Goal: Information Seeking & Learning: Learn about a topic

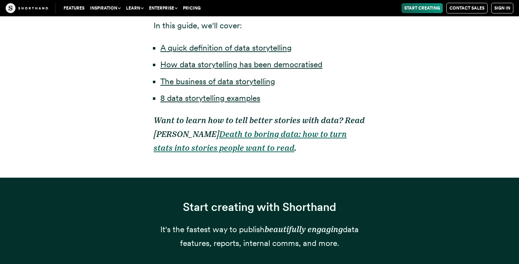
scroll to position [545, 0]
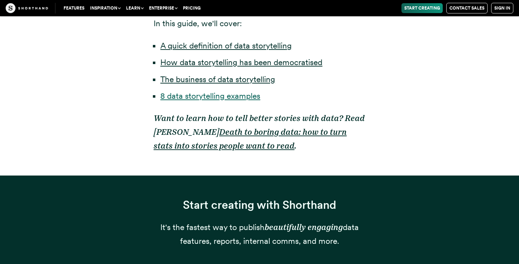
click at [247, 96] on link "8 data storytelling examples" at bounding box center [210, 96] width 100 height 10
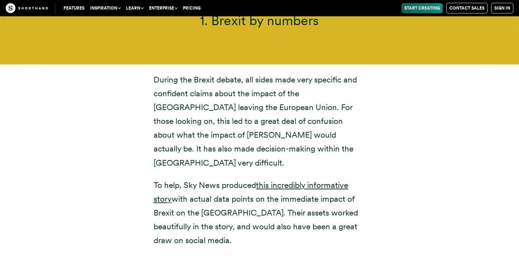
scroll to position [2581, 0]
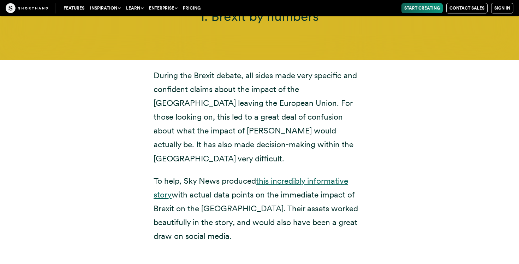
click at [267, 176] on link "this incredibly informative story" at bounding box center [251, 188] width 195 height 24
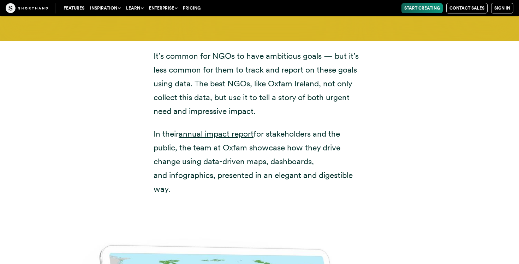
scroll to position [3422, 0]
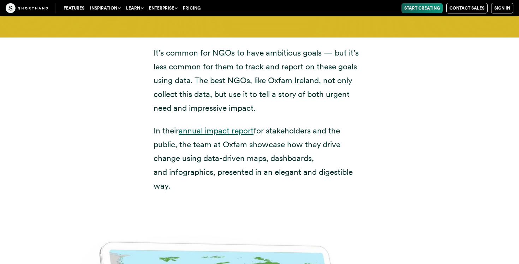
click at [235, 125] on link "annual impact report" at bounding box center [216, 130] width 75 height 10
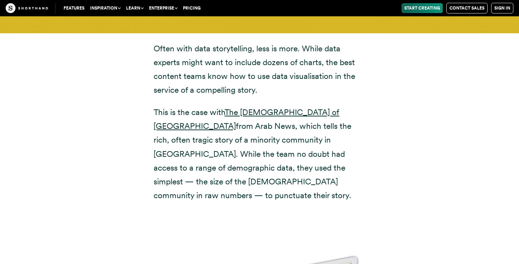
scroll to position [4217, 0]
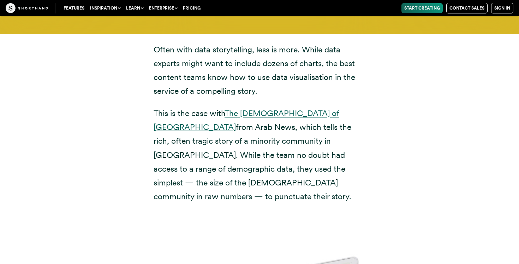
click at [269, 108] on link "The [DEMOGRAPHIC_DATA] of [GEOGRAPHIC_DATA]" at bounding box center [247, 120] width 186 height 24
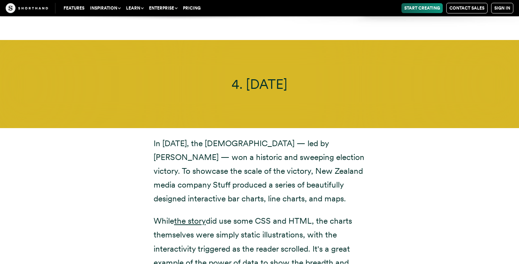
scroll to position [4930, 0]
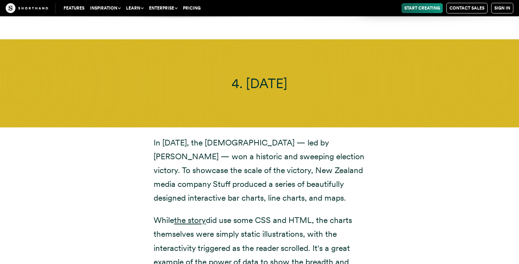
click at [193, 213] on p "While the story did use some CSS and HTML, the charts themselves were simply st…" at bounding box center [260, 247] width 212 height 69
click at [196, 215] on link "the story" at bounding box center [190, 220] width 32 height 10
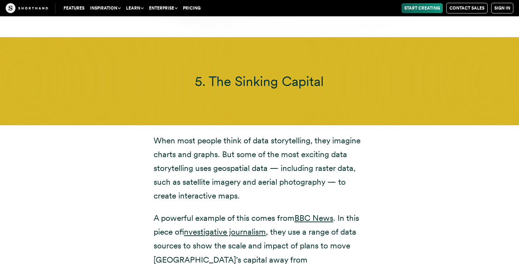
scroll to position [5724, 0]
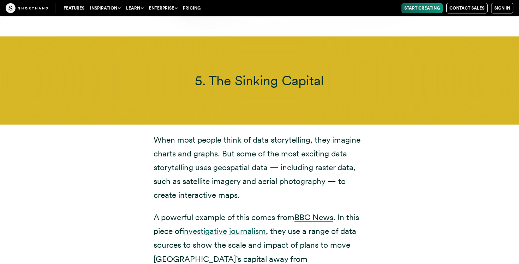
click at [251, 226] on link "investigative journalism" at bounding box center [225, 231] width 82 height 10
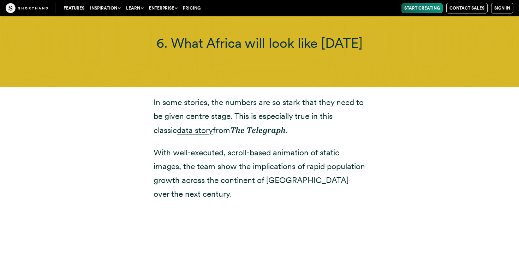
scroll to position [6277, 0]
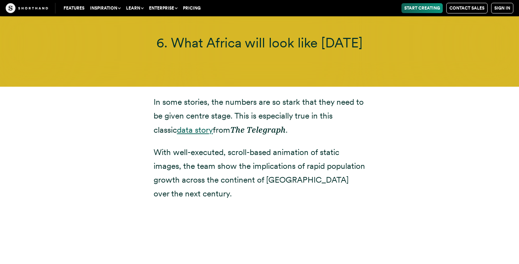
click at [177, 125] on link "data story" at bounding box center [195, 130] width 36 height 10
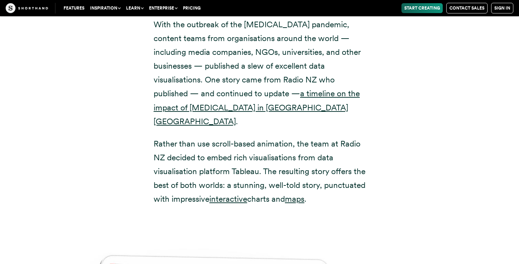
scroll to position [7089, 0]
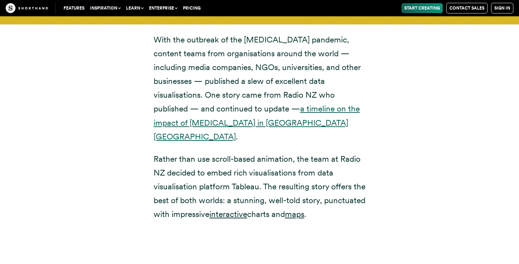
click at [289, 104] on link "a timeline on the impact of [MEDICAL_DATA] in [GEOGRAPHIC_DATA] [GEOGRAPHIC_DAT…" at bounding box center [257, 122] width 206 height 37
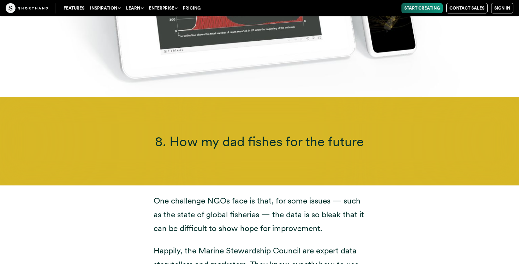
scroll to position [7742, 0]
